Goal: Information Seeking & Learning: Learn about a topic

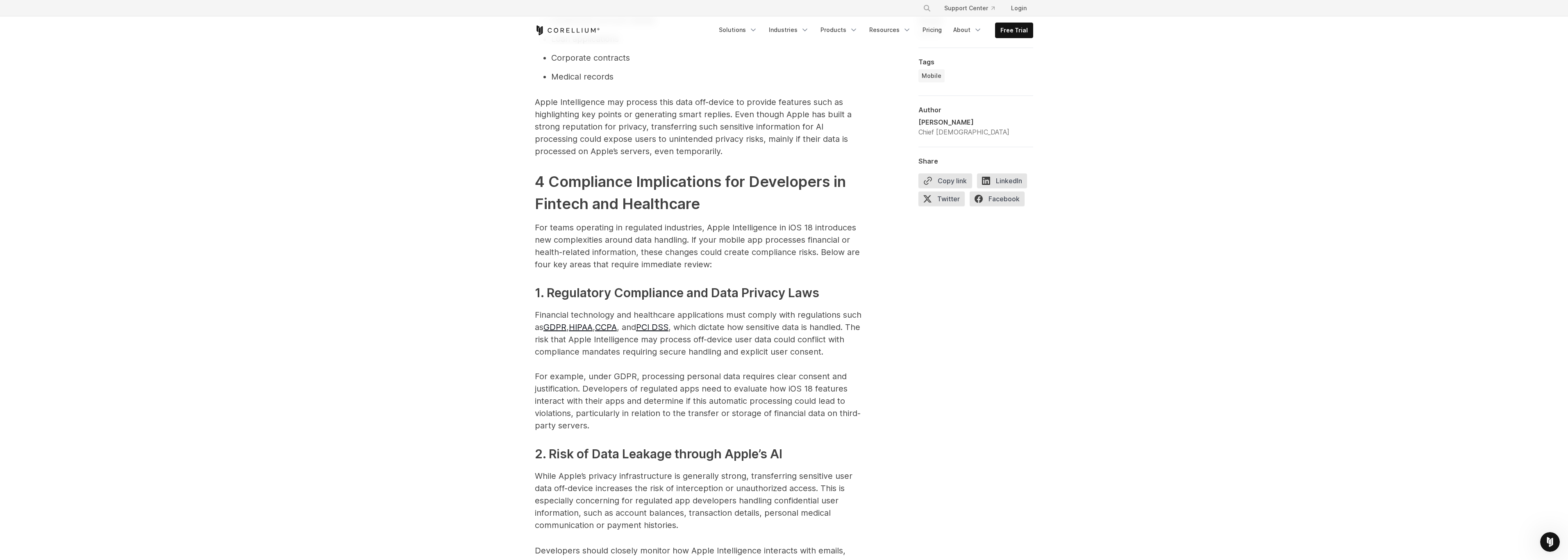
scroll to position [875, 0]
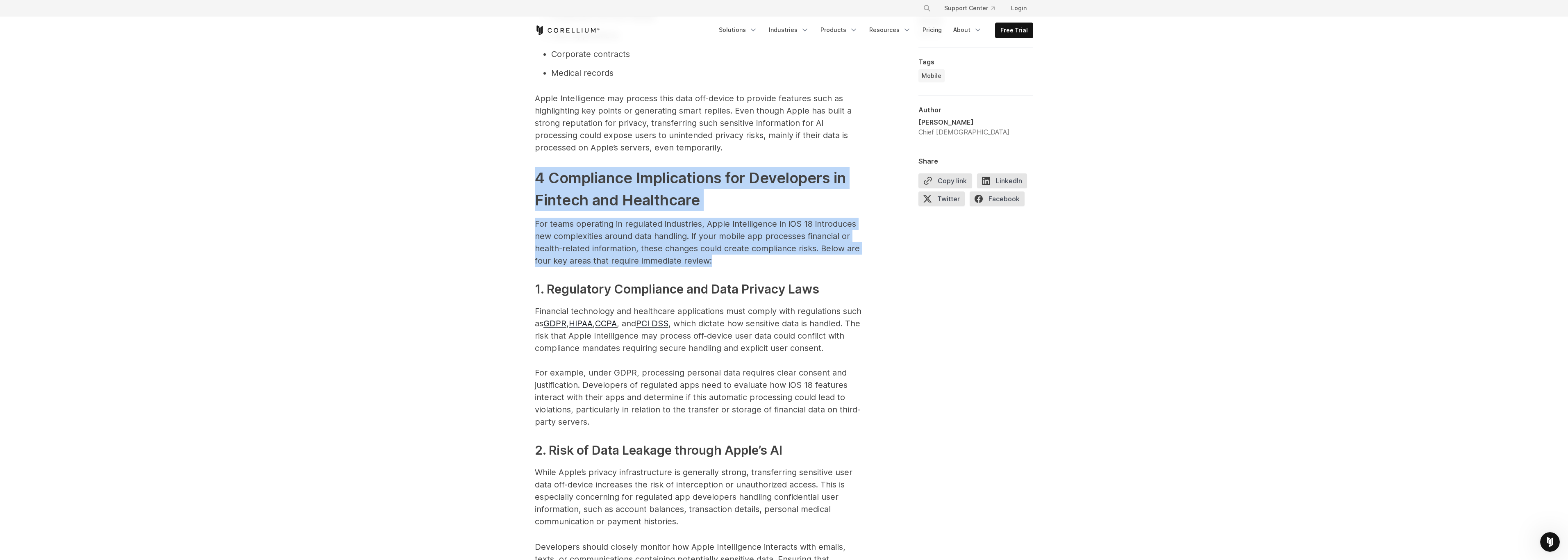
drag, startPoint x: 740, startPoint y: 261, endPoint x: 528, endPoint y: 185, distance: 225.2
click at [849, 264] on p "For teams operating in regulated industries, Apple Intelligence in iOS 18 intro…" at bounding box center [699, 242] width 328 height 49
drag, startPoint x: 779, startPoint y: 261, endPoint x: 540, endPoint y: 181, distance: 252.0
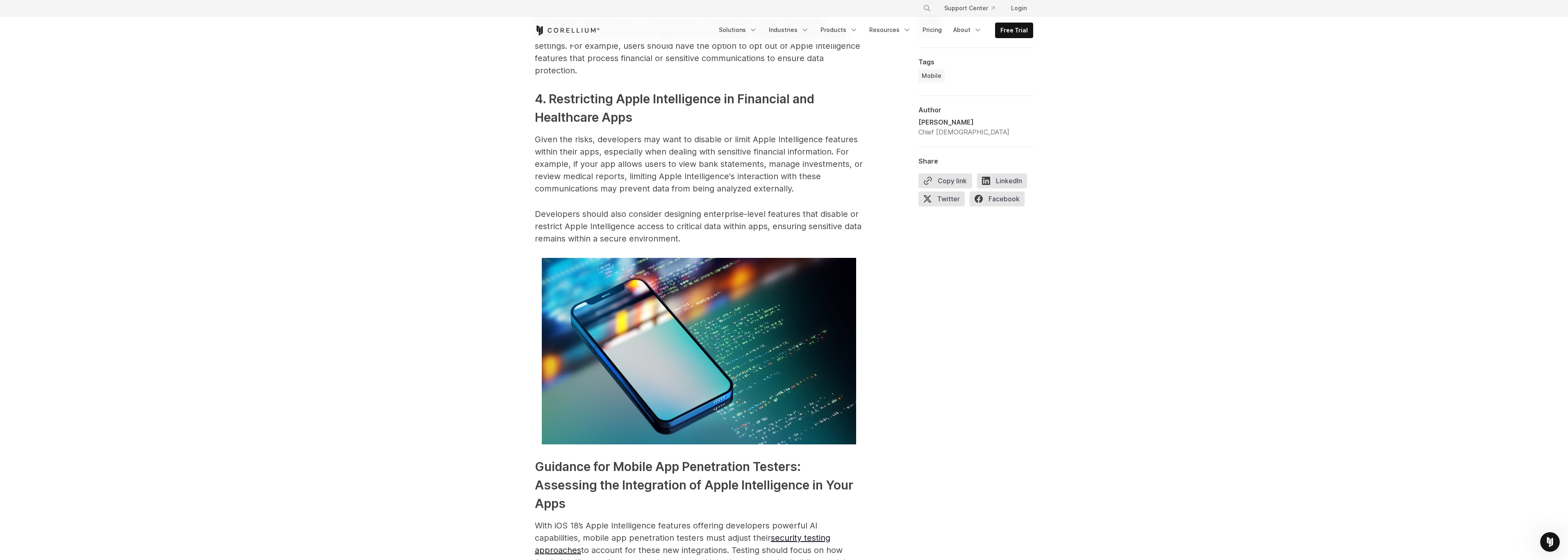
scroll to position [1553, 0]
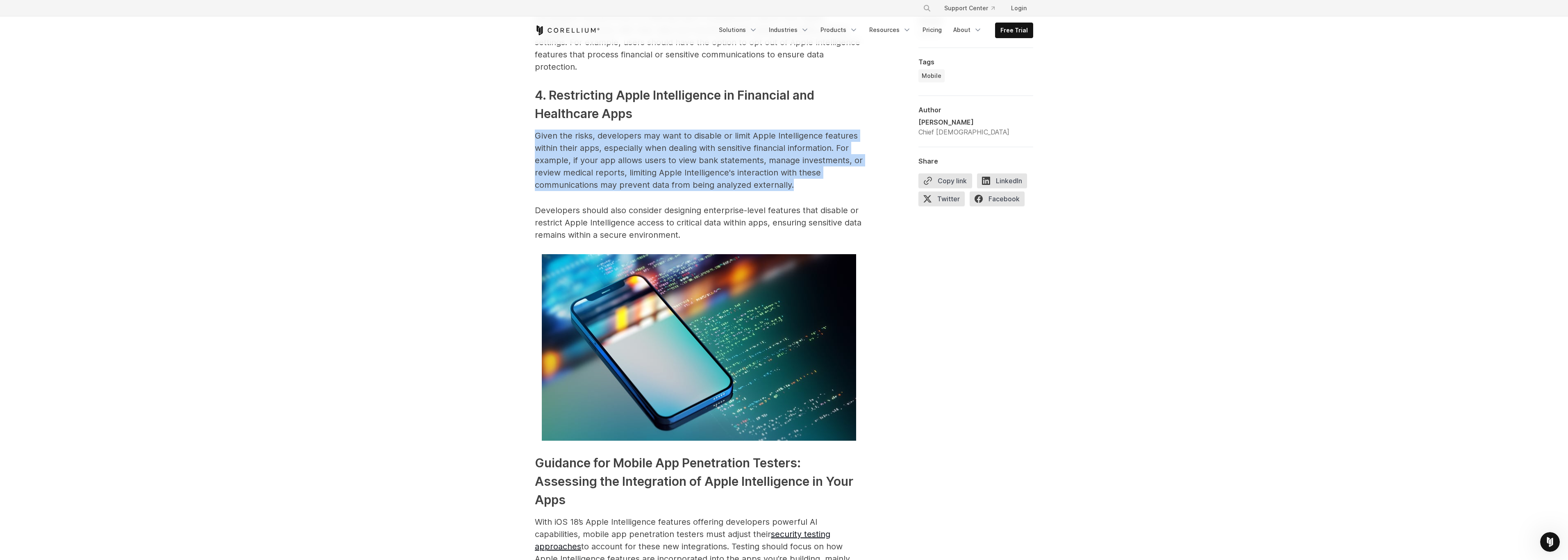
drag, startPoint x: 795, startPoint y: 180, endPoint x: 603, endPoint y: 178, distance: 192.0
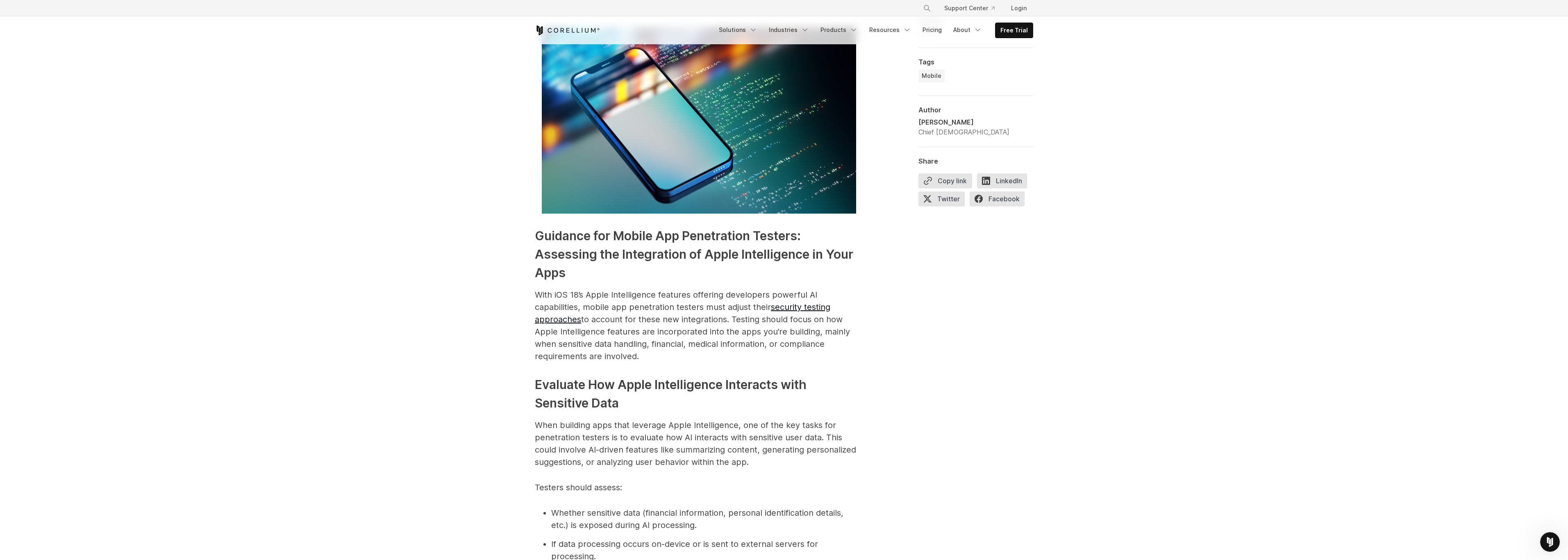
scroll to position [1782, 0]
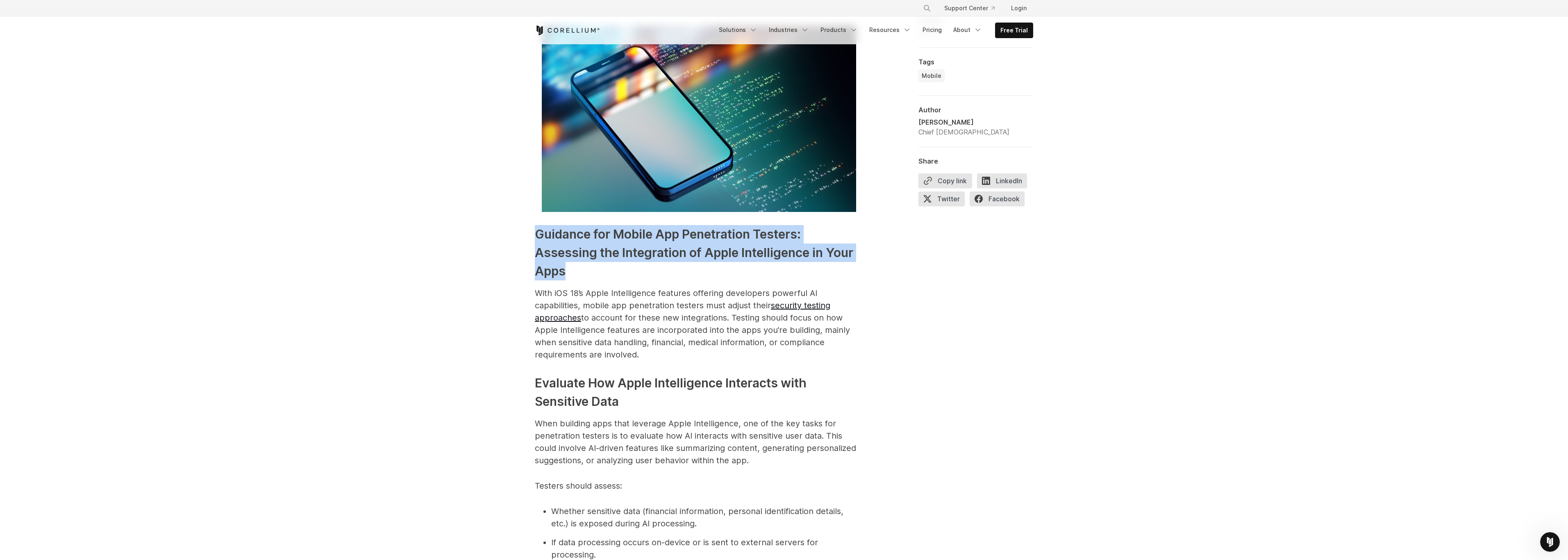
drag, startPoint x: 537, startPoint y: 233, endPoint x: 600, endPoint y: 267, distance: 71.6
click at [600, 267] on h3 "Guidance for Mobile App Penetration Testers: Assessing the Integration of Apple…" at bounding box center [699, 253] width 328 height 55
click at [696, 269] on h3 "Guidance for Mobile App Penetration Testers: Assessing the Integration of Apple…" at bounding box center [699, 253] width 328 height 55
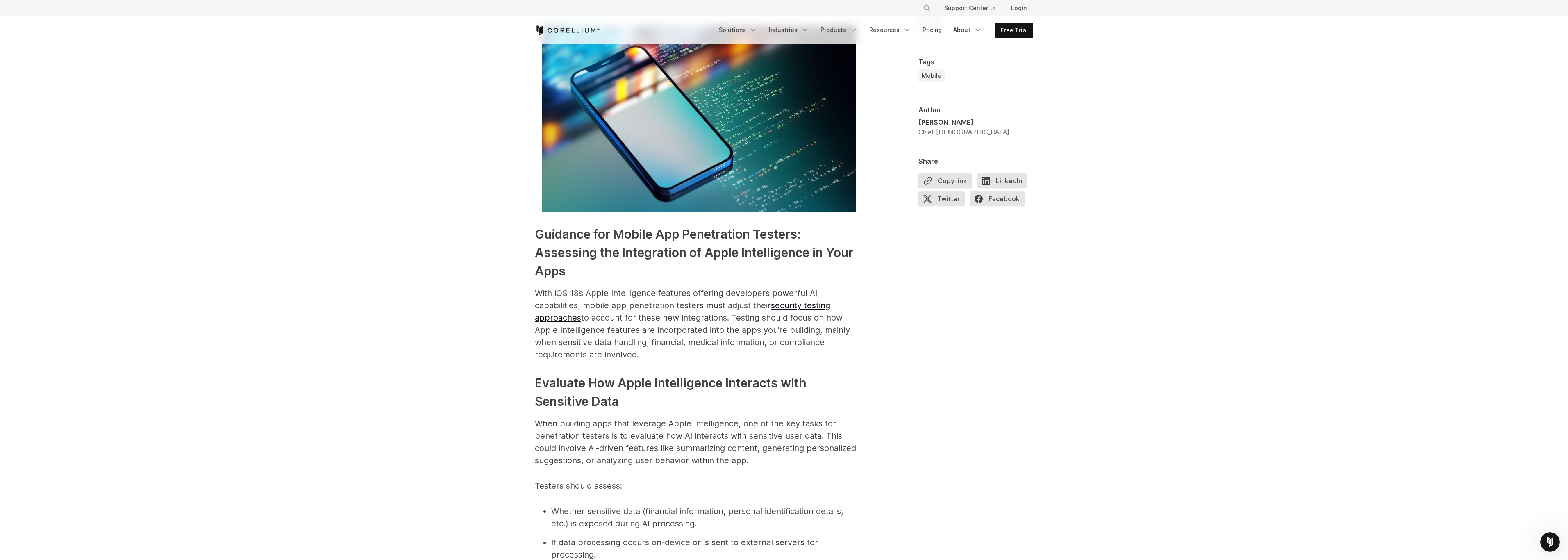
drag, startPoint x: 788, startPoint y: 265, endPoint x: 802, endPoint y: 263, distance: 14.1
click at [788, 265] on h3 "Guidance for Mobile App Penetration Testers: Assessing the Integration of Apple…" at bounding box center [699, 253] width 328 height 55
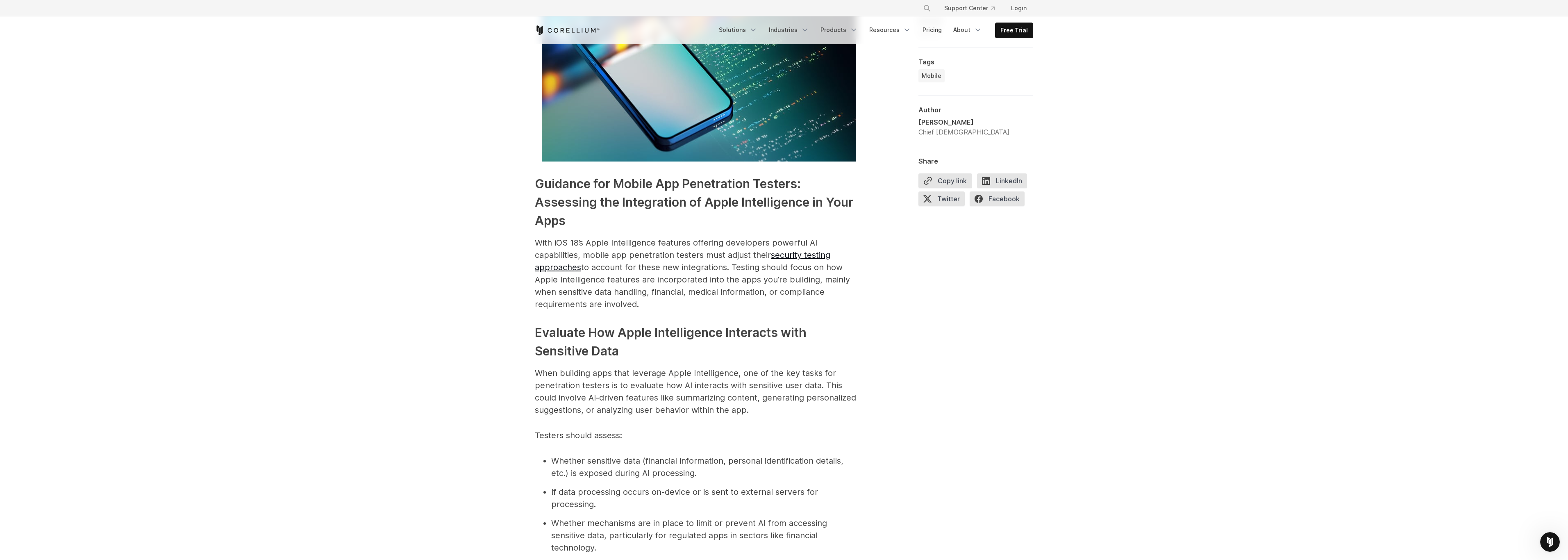
scroll to position [1858, 0]
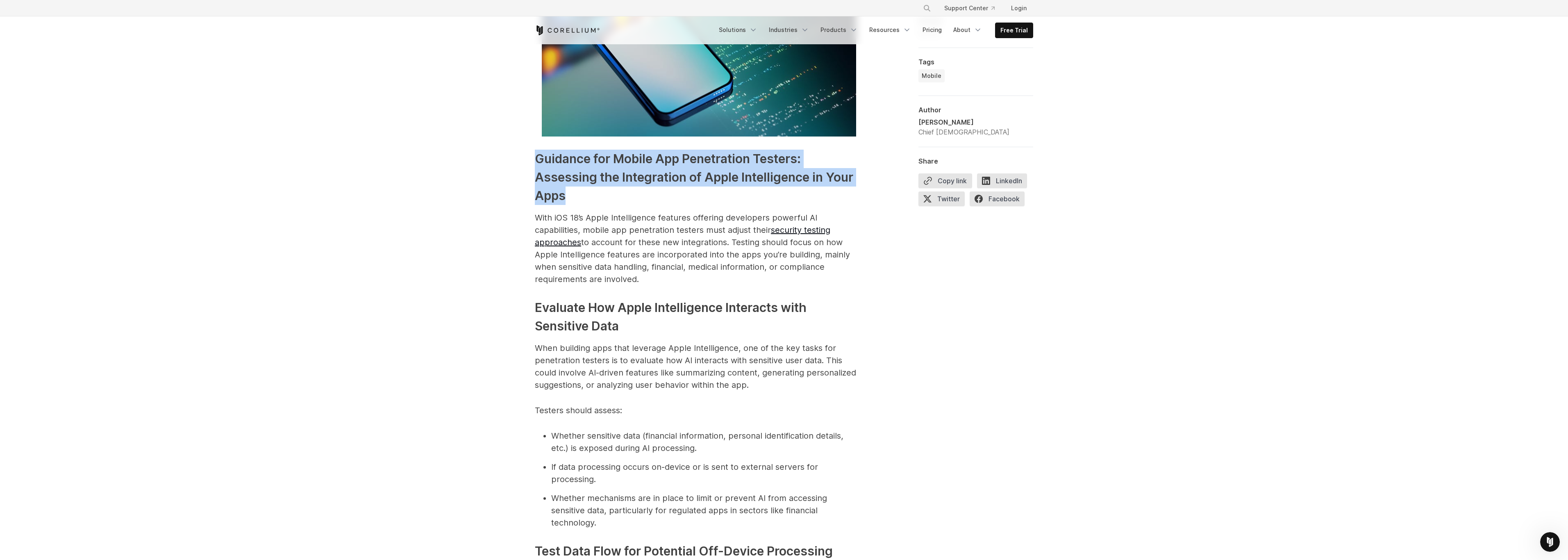
drag, startPoint x: 574, startPoint y: 157, endPoint x: 810, endPoint y: 195, distance: 239.0
click at [810, 195] on h3 "Guidance for Mobile App Penetration Testers: Assessing the Integration of Apple…" at bounding box center [699, 177] width 328 height 55
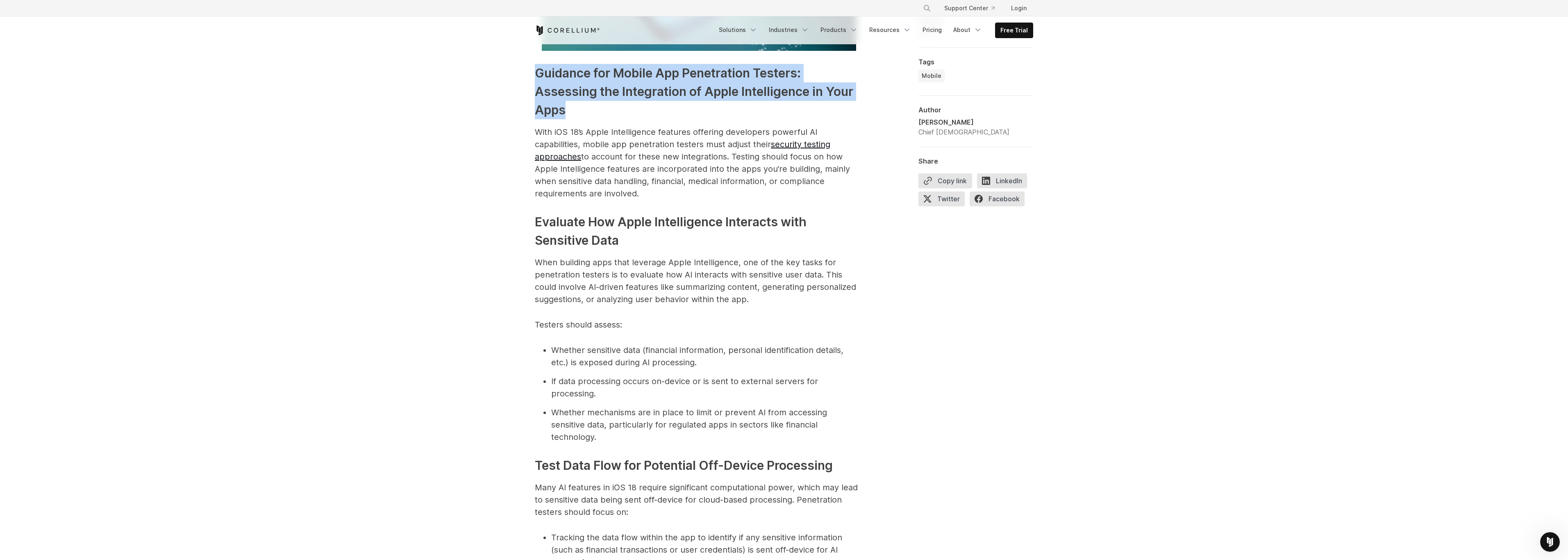
scroll to position [1961, 0]
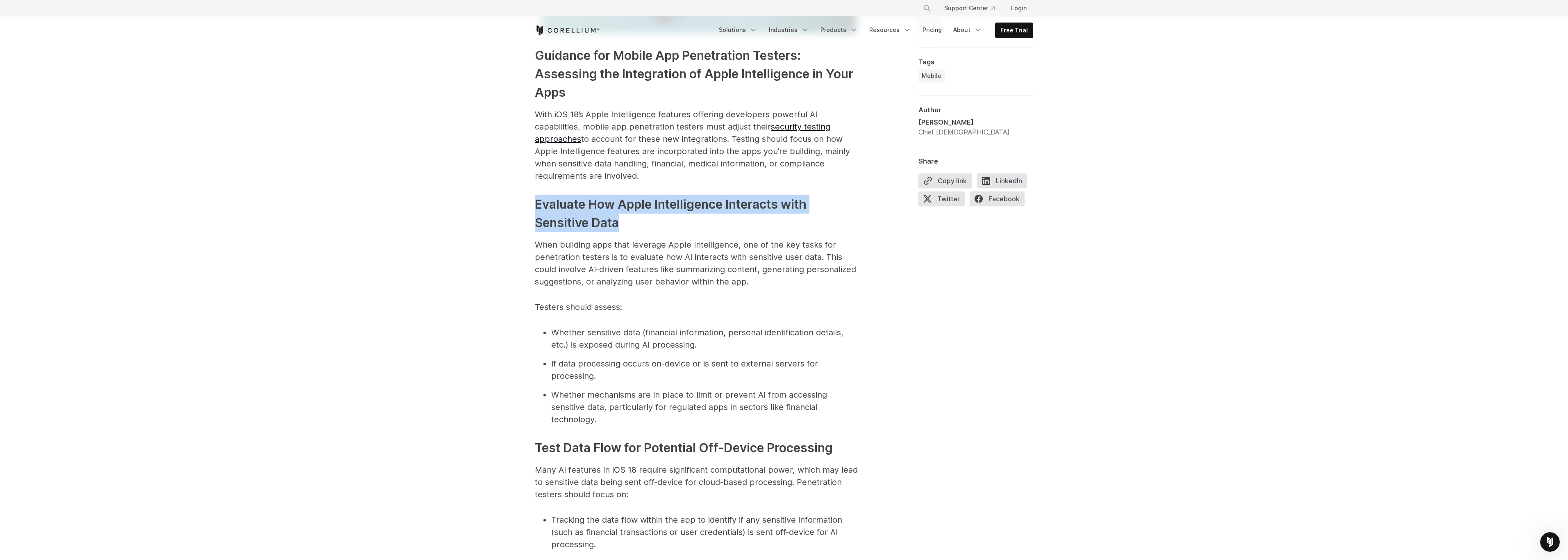
drag, startPoint x: 537, startPoint y: 191, endPoint x: 755, endPoint y: 215, distance: 219.3
click at [755, 215] on h3 "Evaluate How Apple Intelligence Interacts with Sensitive Data" at bounding box center [699, 213] width 328 height 37
click at [699, 245] on p "When building apps that leverage Apple Intelligence, one of the key tasks for p…" at bounding box center [699, 263] width 328 height 49
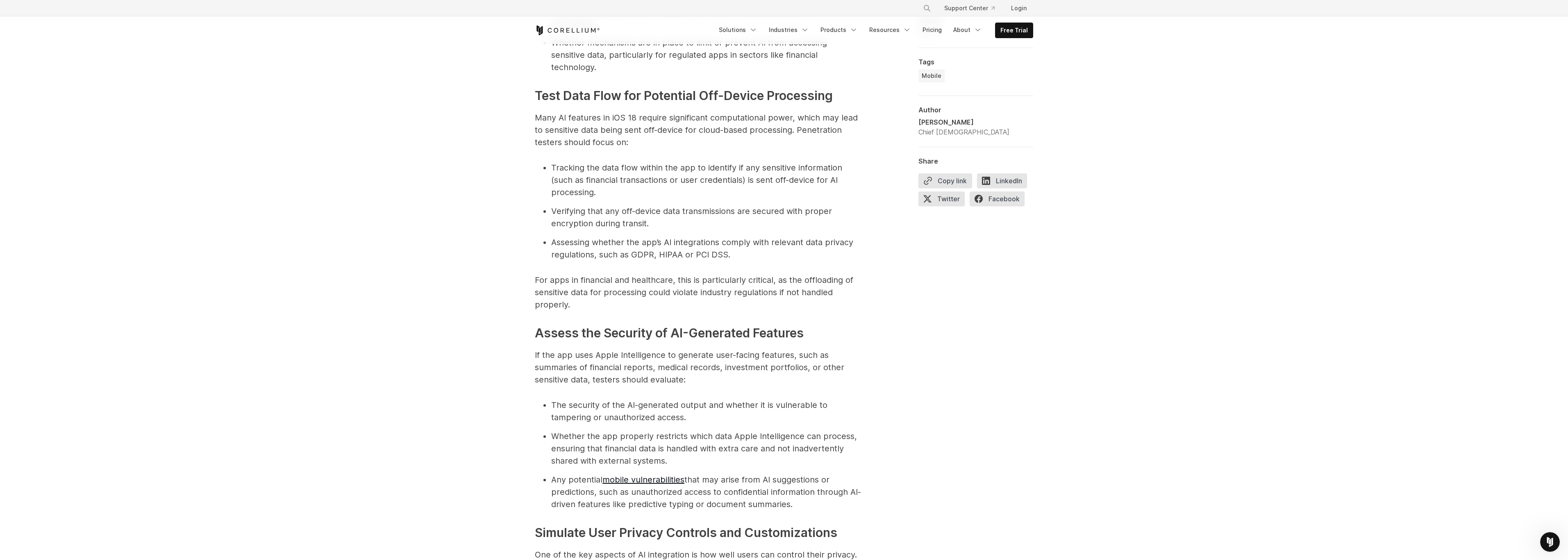
scroll to position [2317, 0]
click at [718, 270] on p "For apps in financial and healthcare, this is particularly critical, as the off…" at bounding box center [699, 288] width 328 height 37
